Goal: Task Accomplishment & Management: Manage account settings

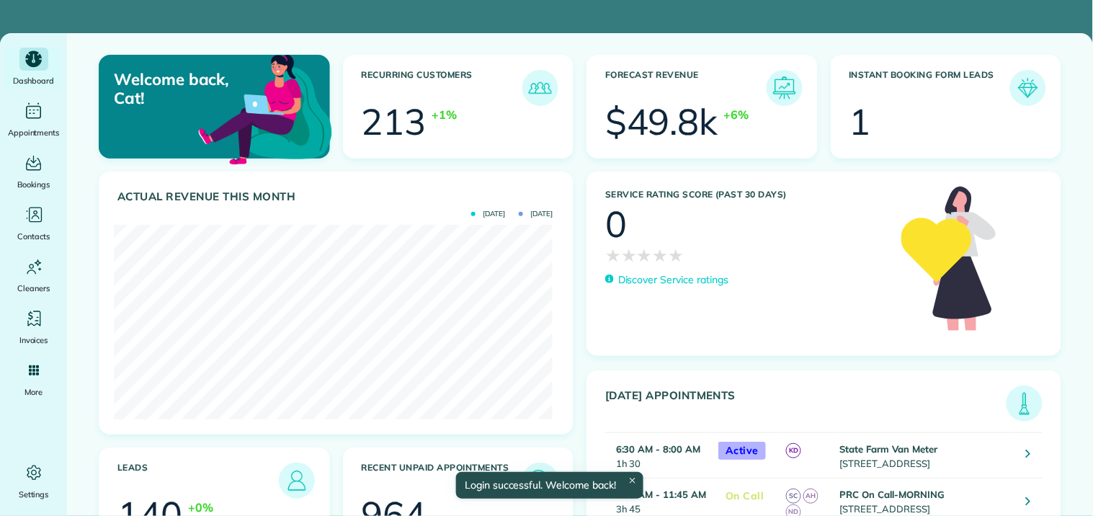
scroll to position [194, 438]
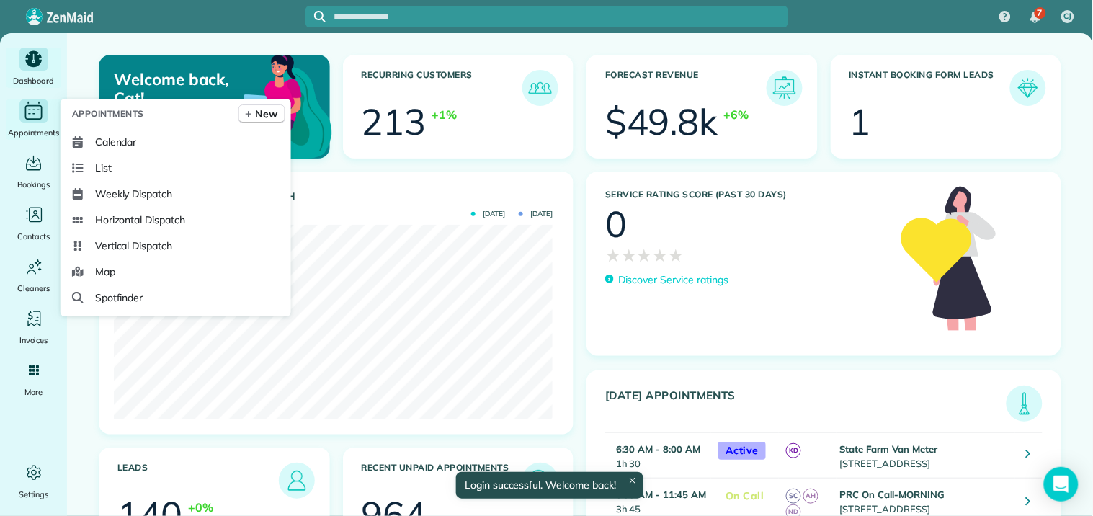
click at [20, 116] on div "Main" at bounding box center [33, 110] width 29 height 23
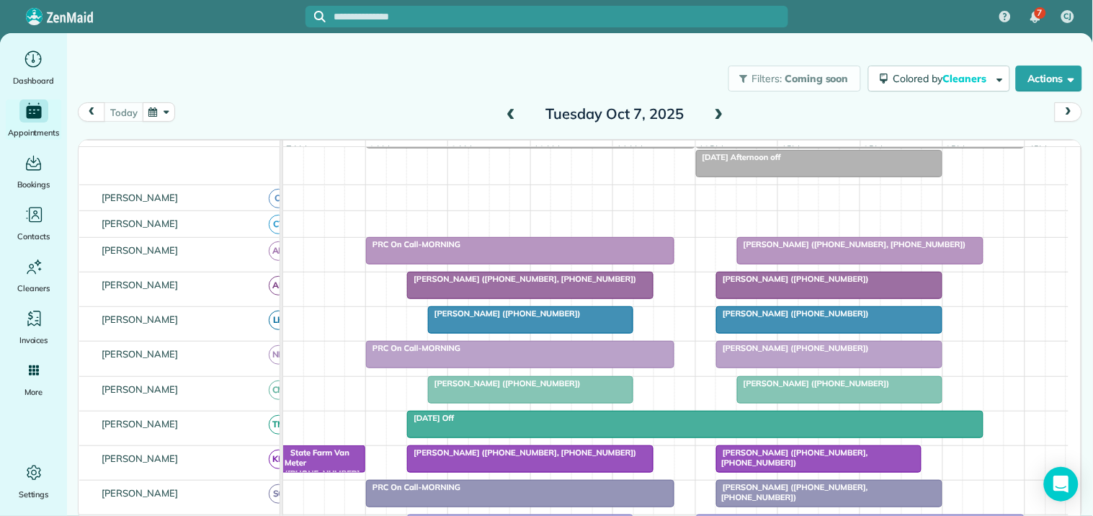
scroll to position [80, 0]
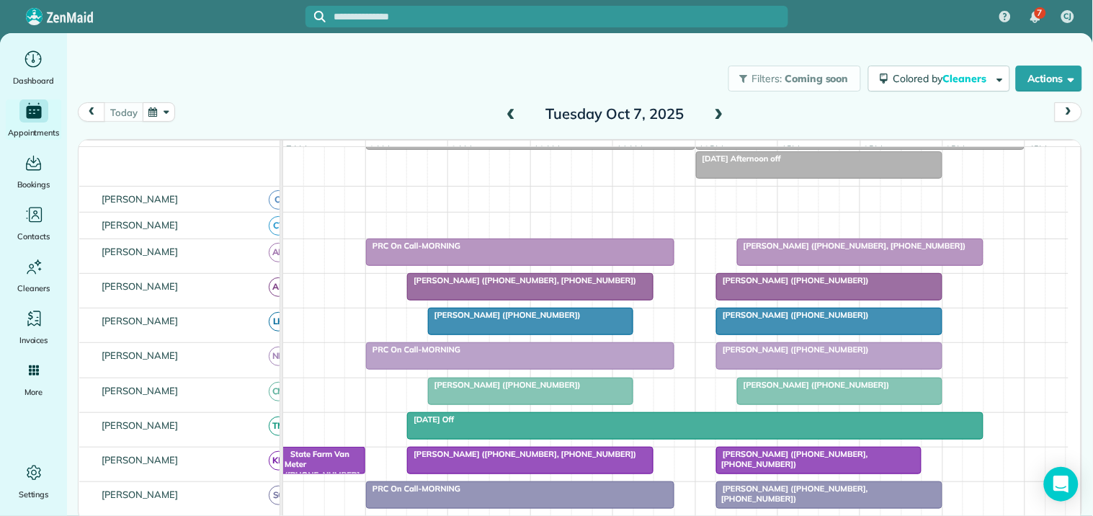
click at [718, 111] on span at bounding box center [719, 114] width 16 height 13
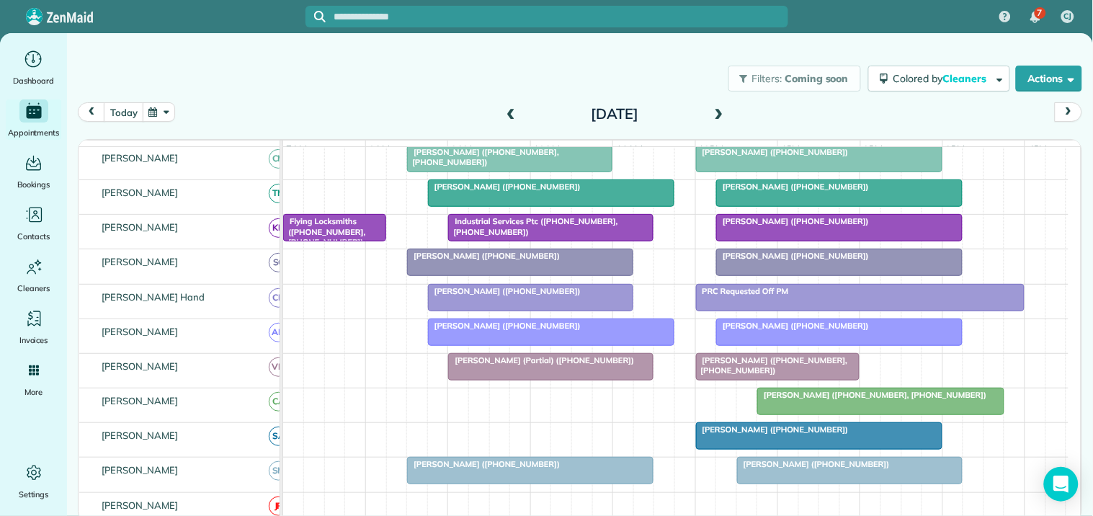
scroll to position [0, 0]
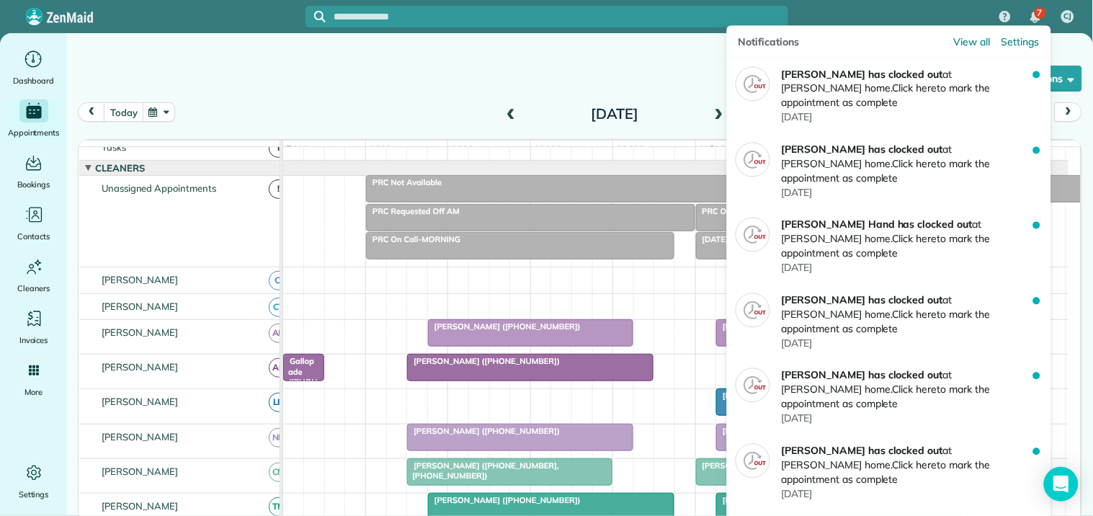
click at [1034, 13] on div "7" at bounding box center [1040, 13] width 12 height 12
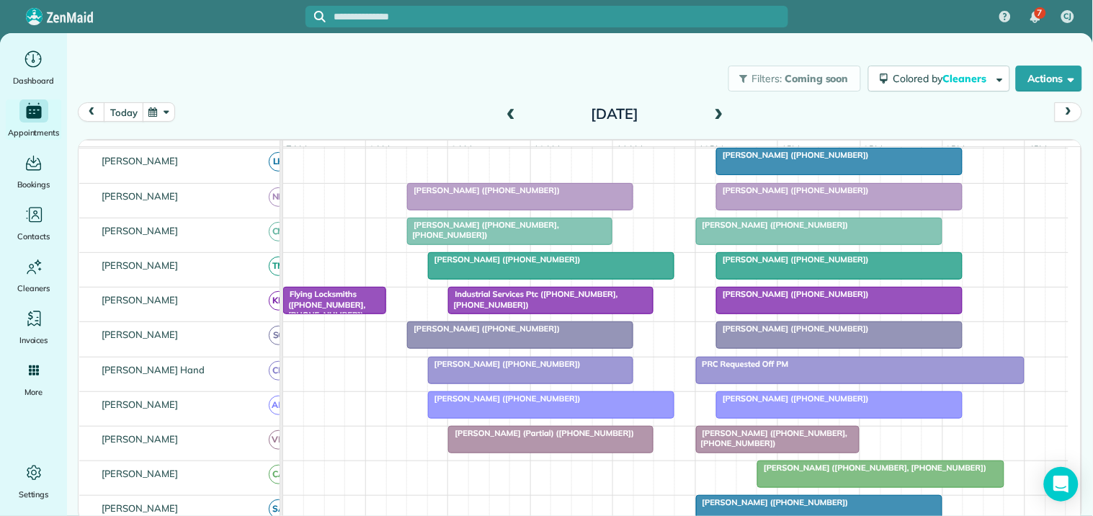
click at [717, 105] on span at bounding box center [719, 115] width 16 height 22
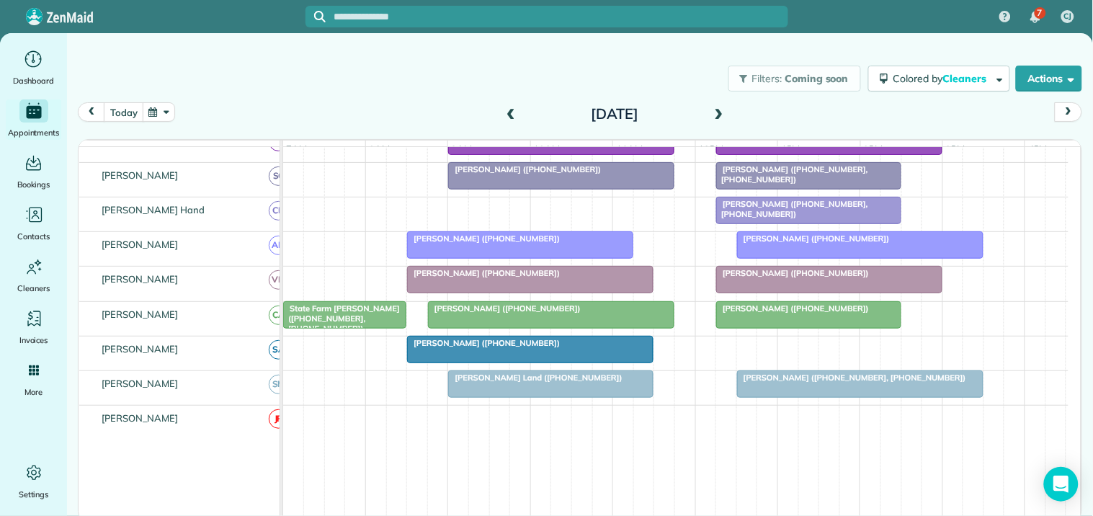
click at [720, 112] on span at bounding box center [719, 114] width 16 height 13
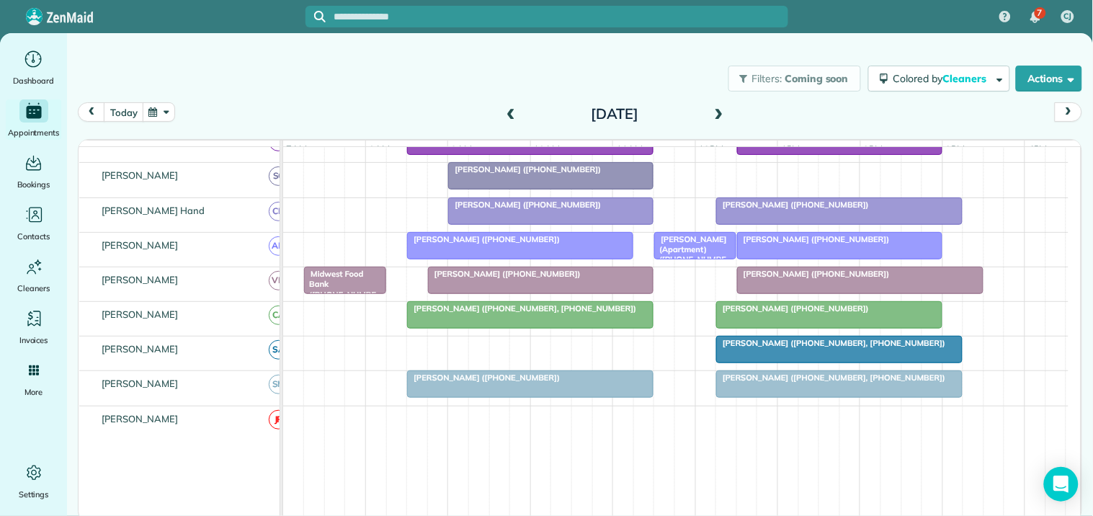
click at [397, 63] on div "Filters: Coming soon Colored by Cleaners Color by Cleaner Color by Team Color b…" at bounding box center [580, 79] width 1026 height 48
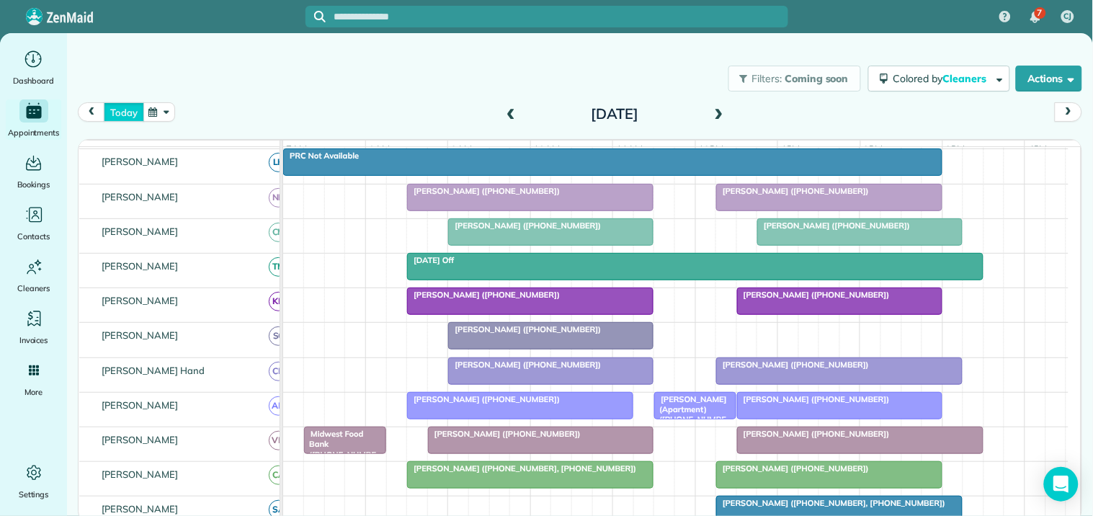
click at [109, 112] on button "today" at bounding box center [124, 111] width 40 height 19
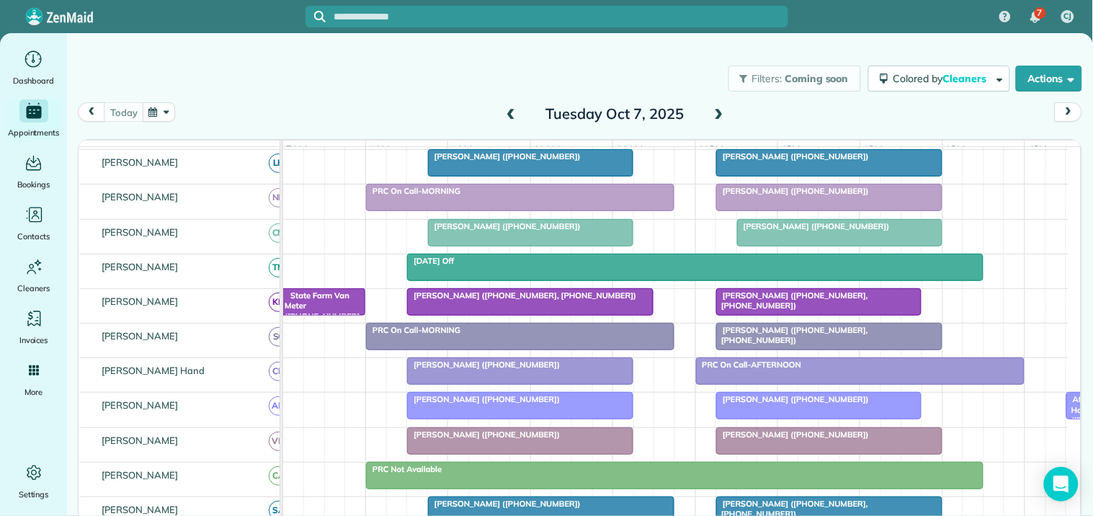
click at [318, 311] on span "State Farm Van Meter (+16784628887, +17704875060)" at bounding box center [321, 321] width 76 height 62
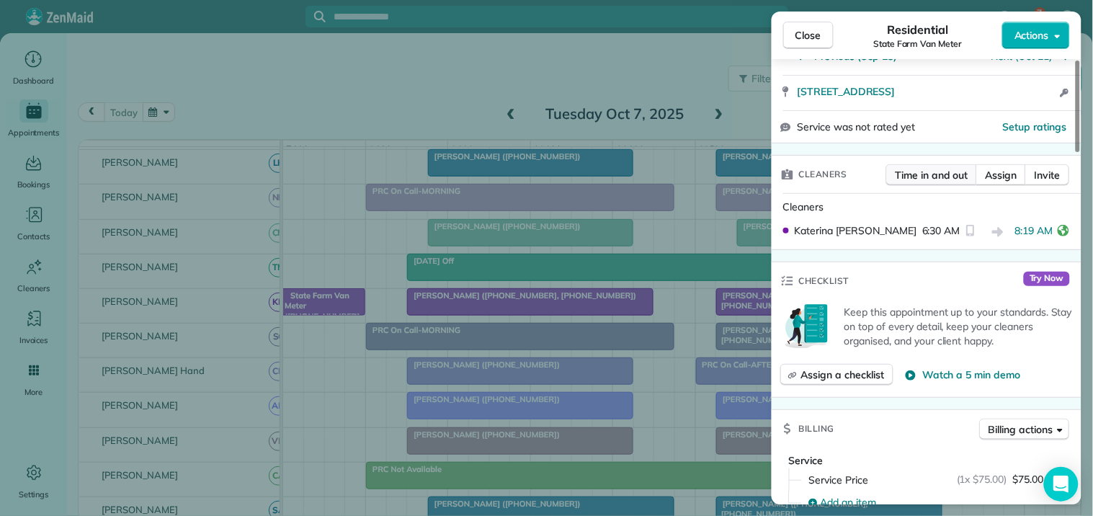
click at [923, 182] on span "Time in and out" at bounding box center [931, 175] width 73 height 14
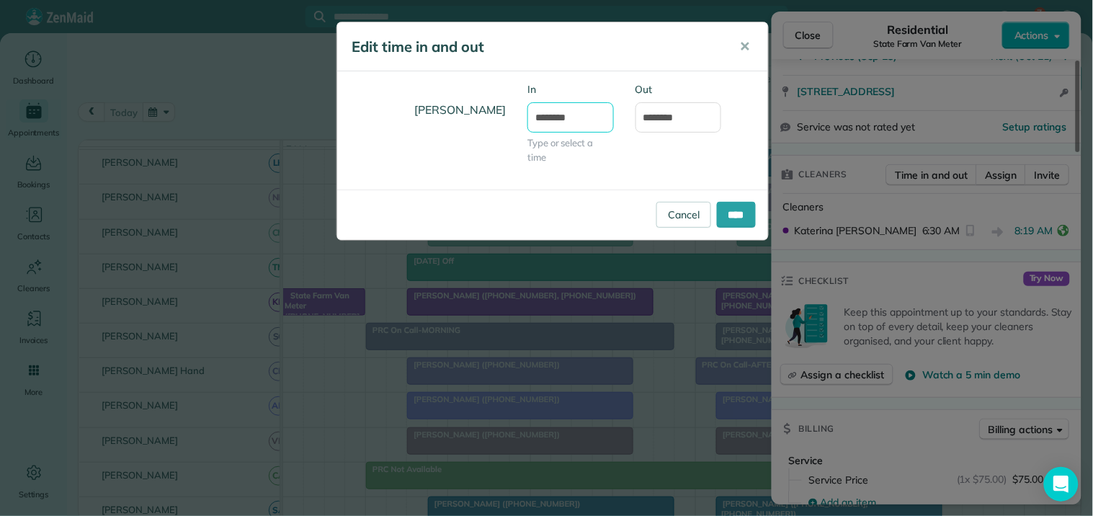
click at [552, 117] on input "*******" at bounding box center [570, 117] width 86 height 30
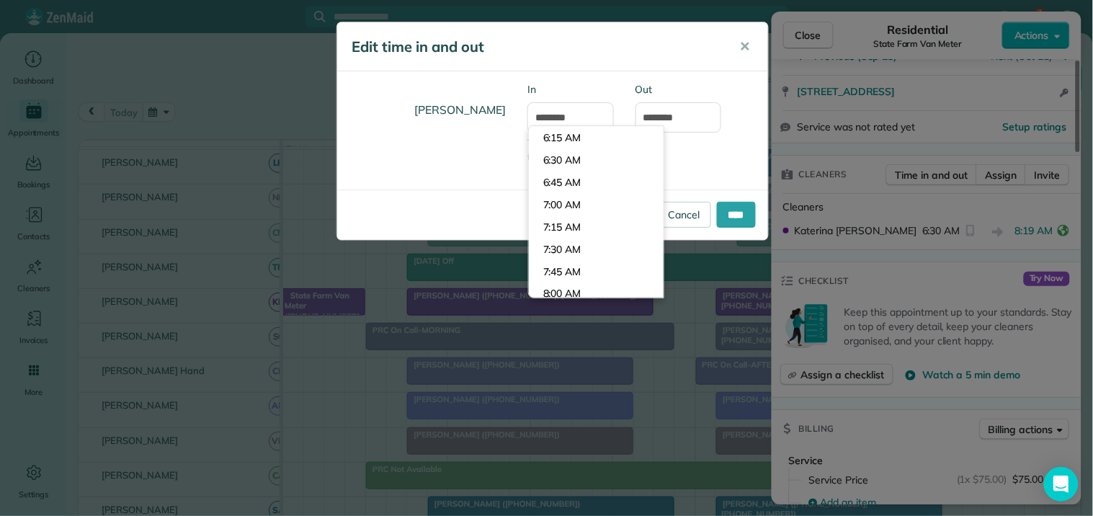
type input "*******"
click at [660, 55] on h5 "Edit time in and out" at bounding box center [535, 47] width 367 height 20
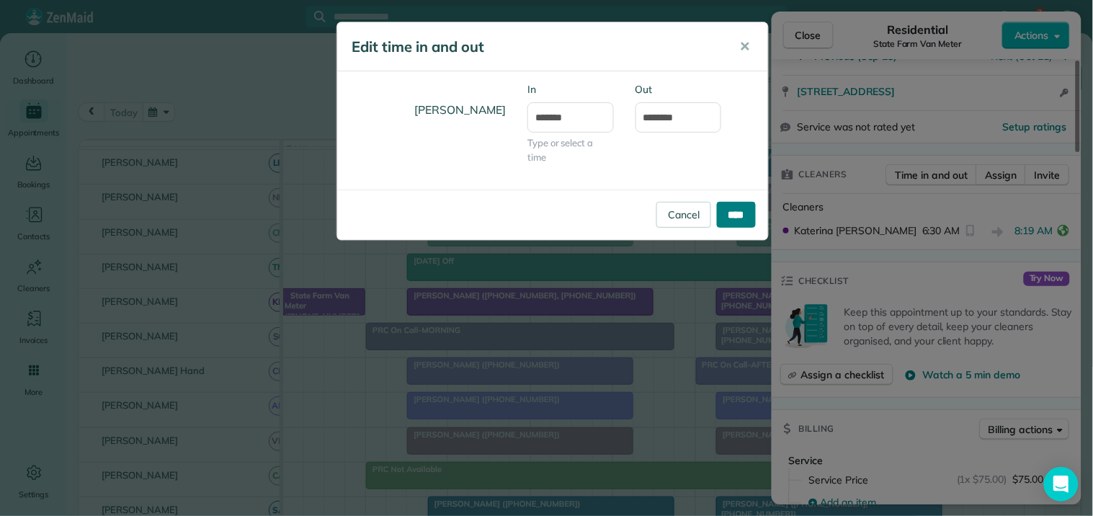
click at [735, 214] on input "****" at bounding box center [736, 215] width 39 height 26
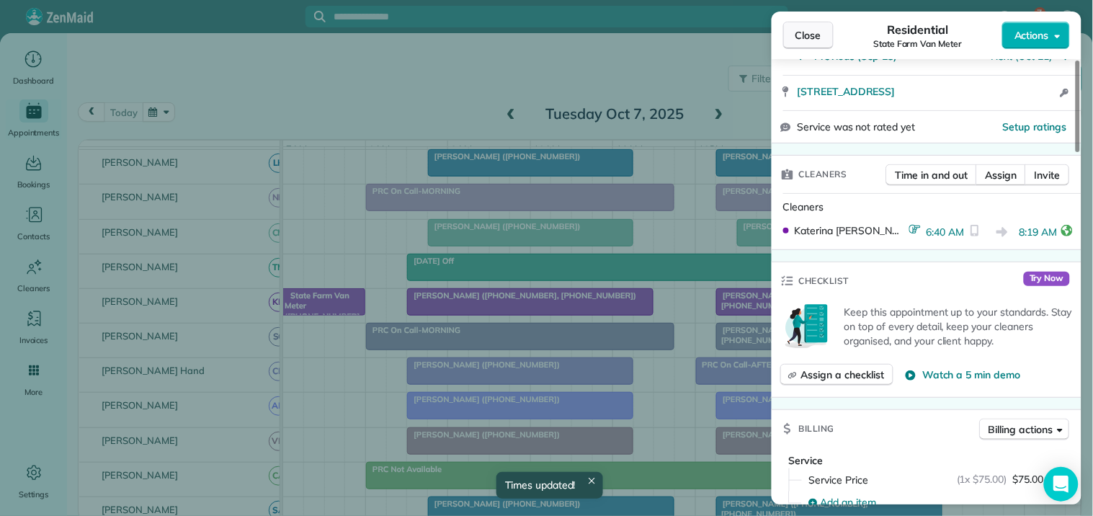
click at [815, 37] on span "Close" at bounding box center [808, 35] width 26 height 14
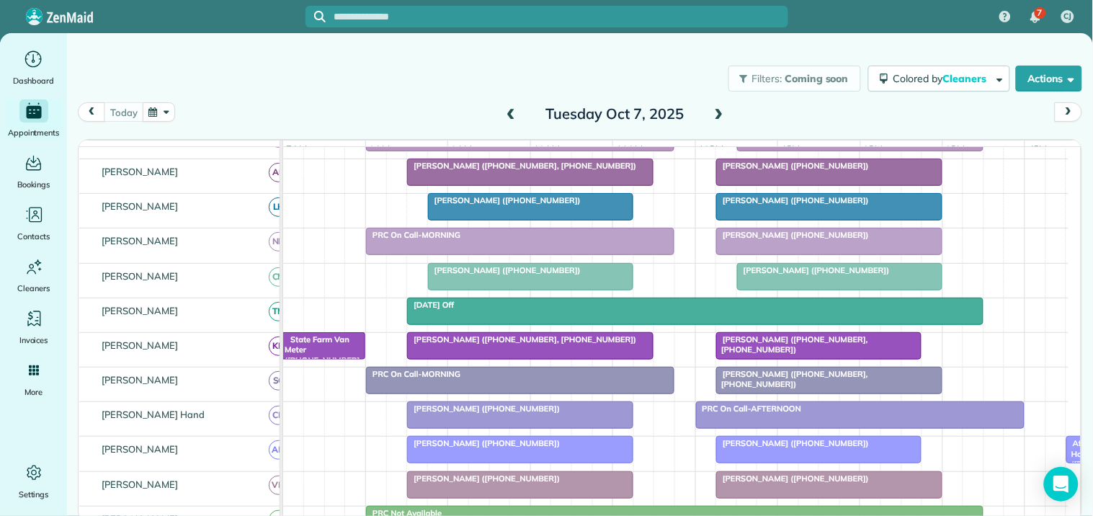
scroll to position [158, 0]
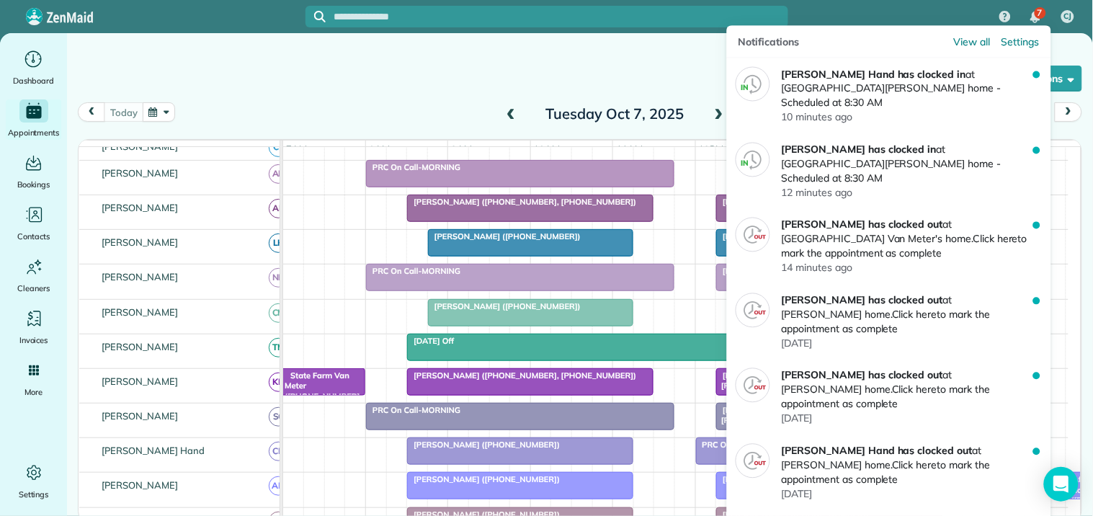
click at [1041, 11] on span "7" at bounding box center [1039, 13] width 5 height 12
